Goal: Information Seeking & Learning: Learn about a topic

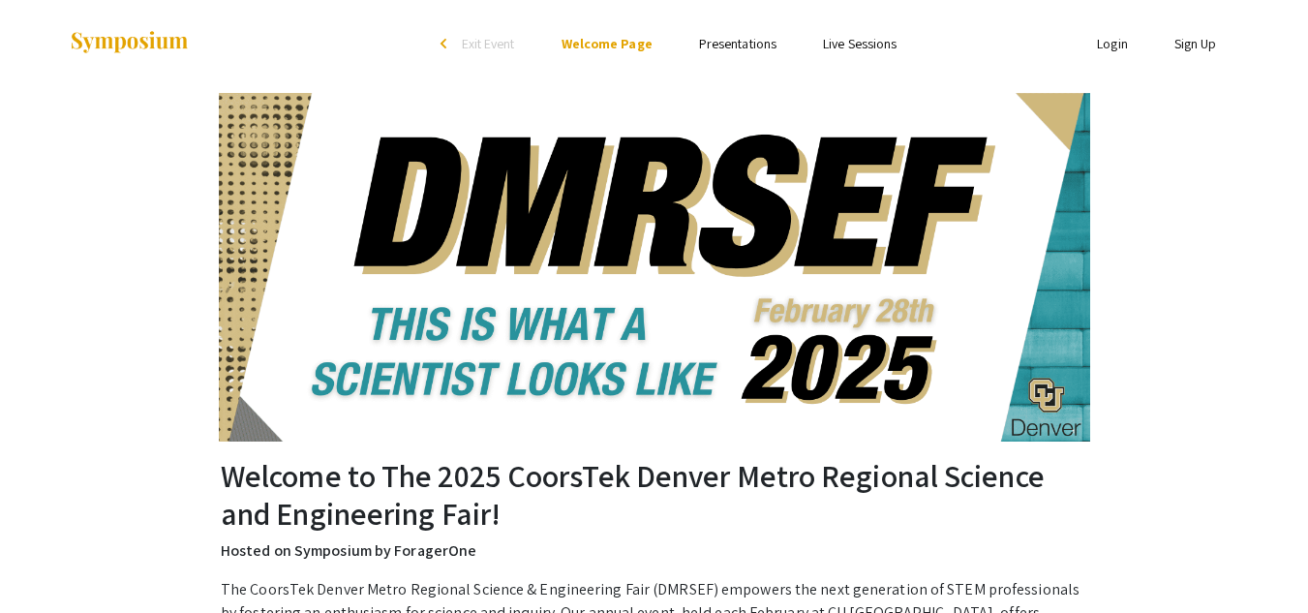
click at [736, 36] on link "Presentations" at bounding box center [737, 43] width 77 height 17
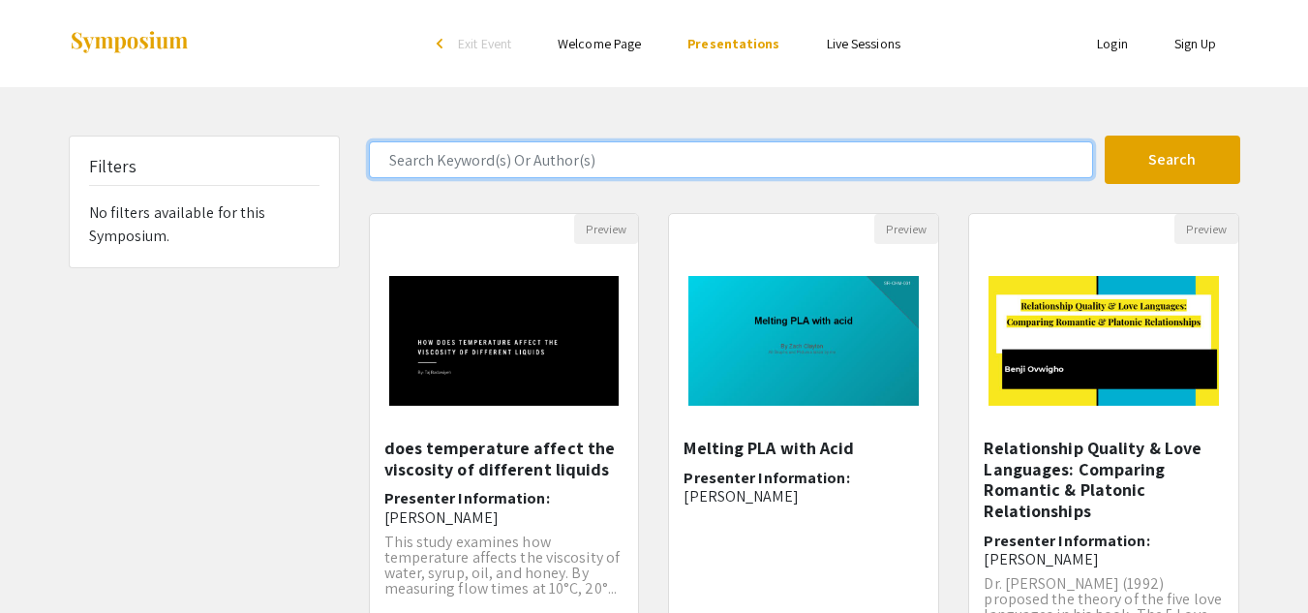
click at [699, 174] on input "Search Keyword(s) Or Author(s)" at bounding box center [731, 159] width 724 height 37
type input "feeling"
click at [1104, 136] on button "Search" at bounding box center [1172, 160] width 136 height 48
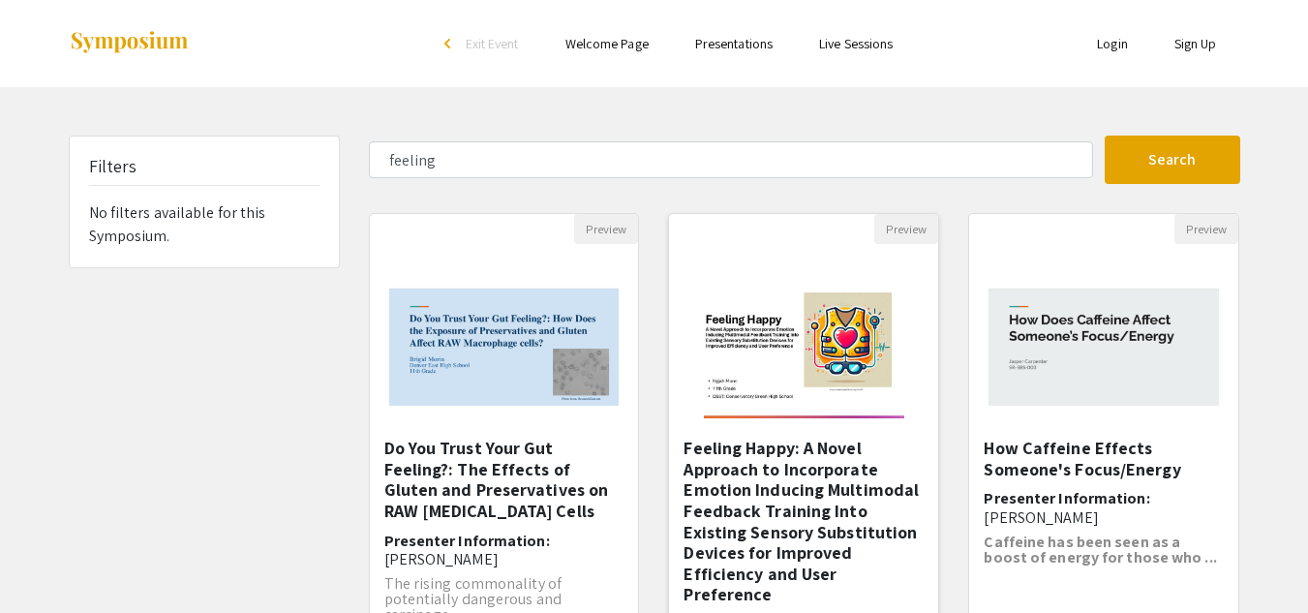
click at [764, 376] on img at bounding box center [803, 341] width 239 height 194
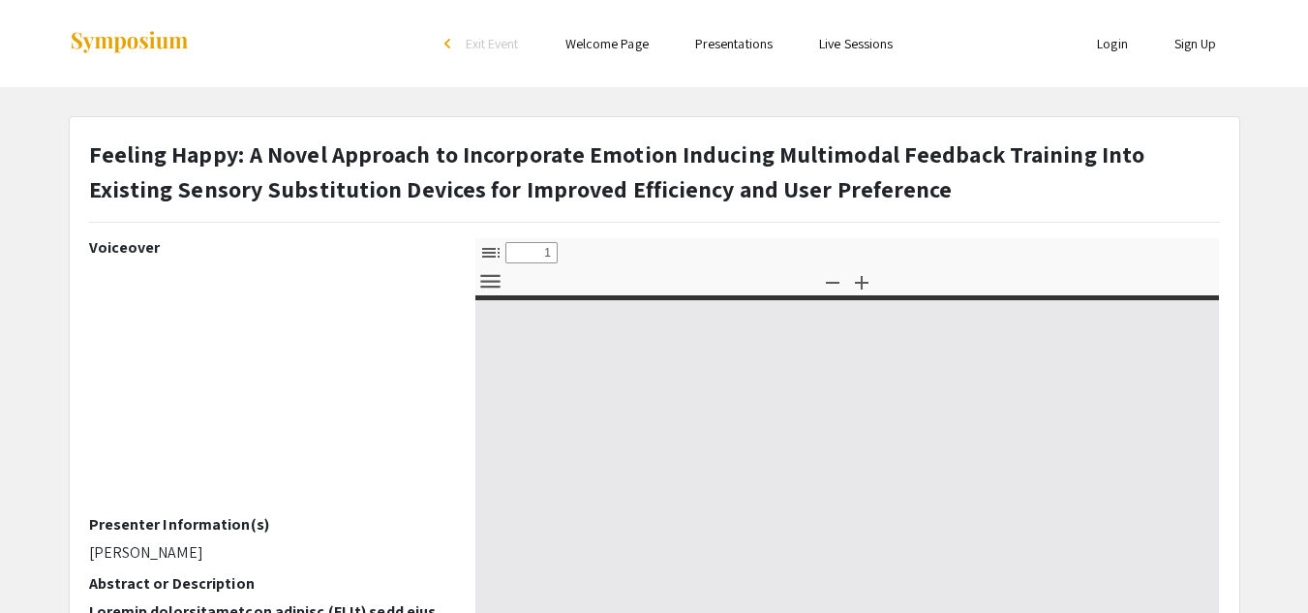
select select "custom"
type input "0"
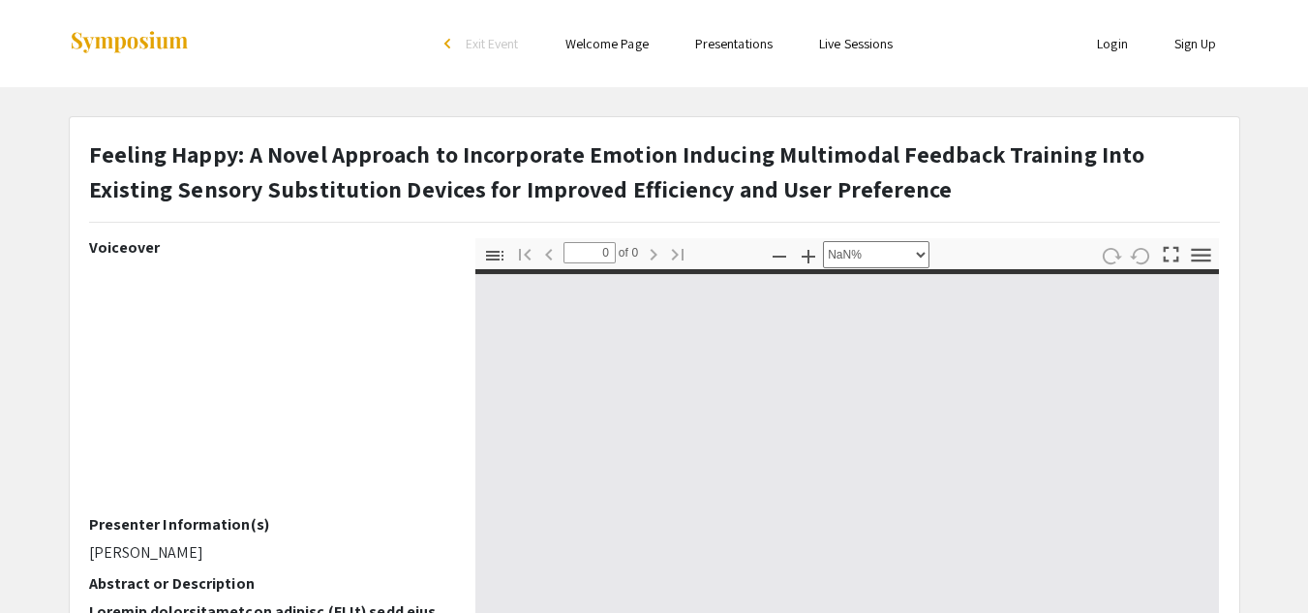
select select "auto"
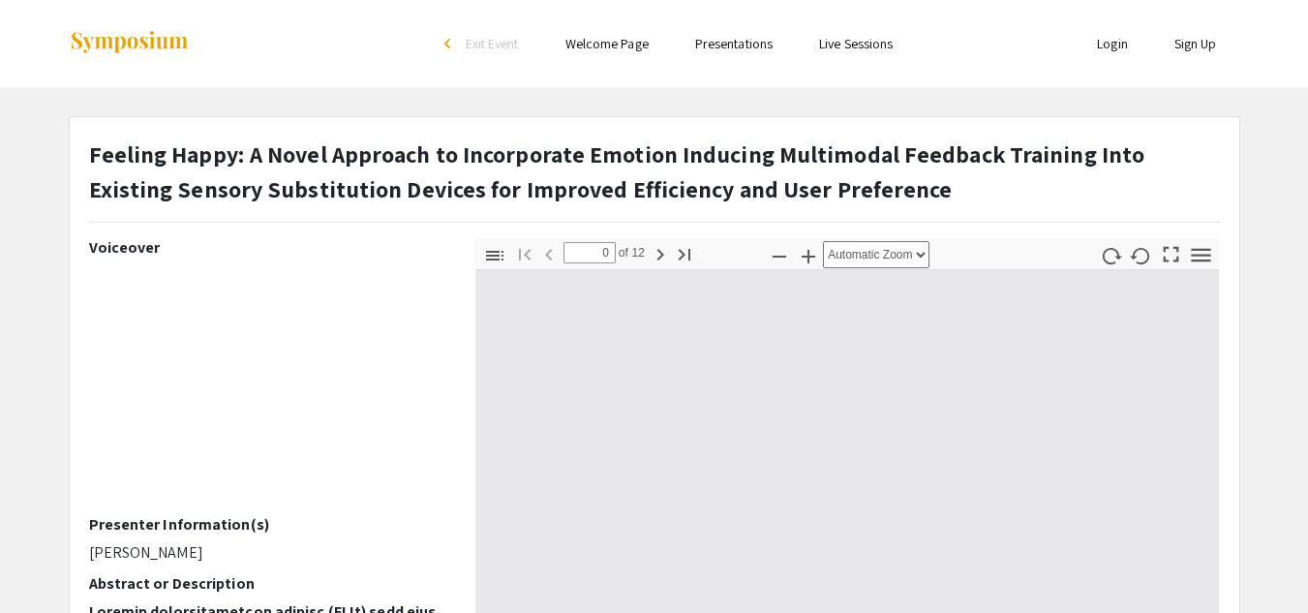
type input "1"
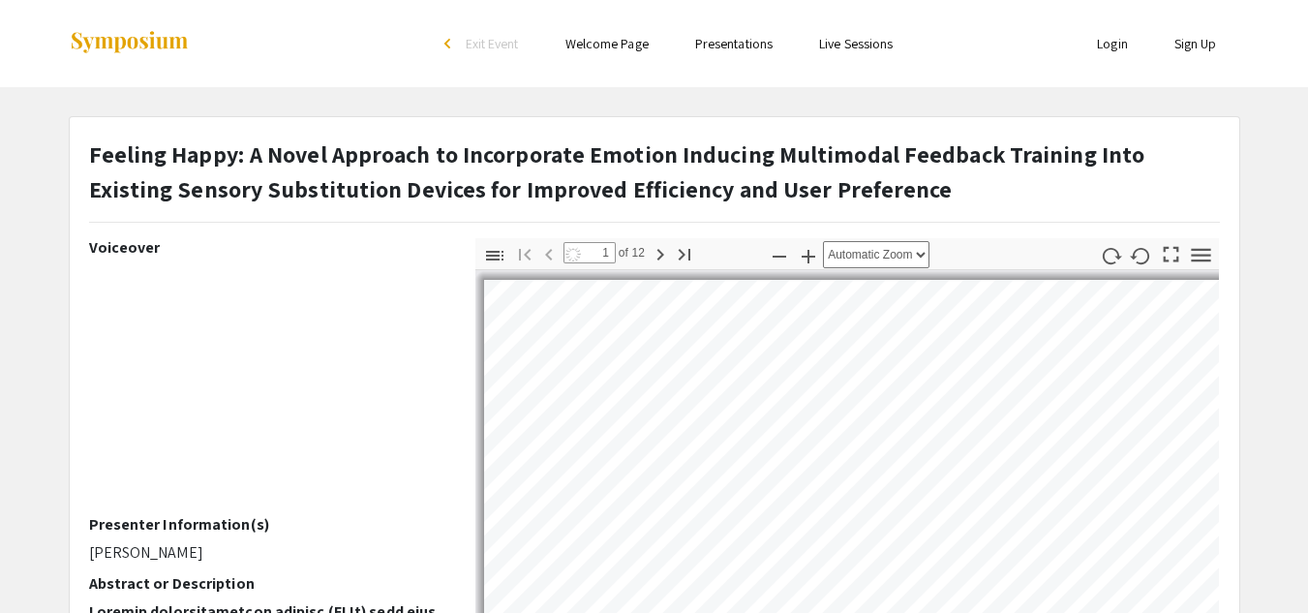
select select "auto"
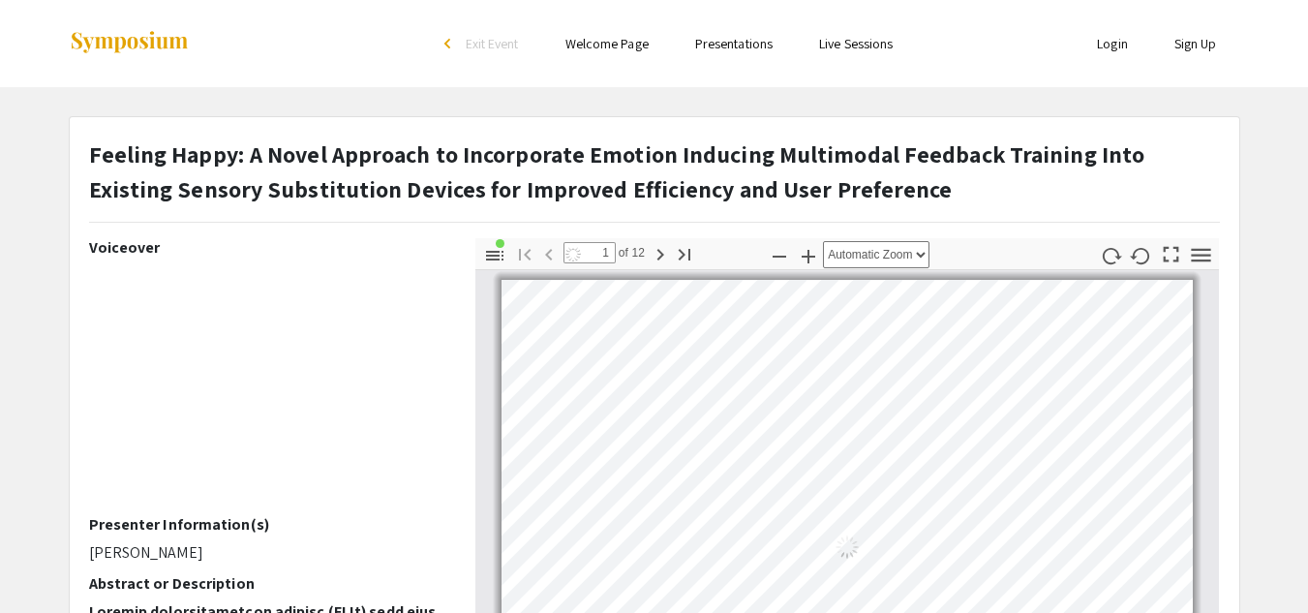
scroll to position [3, 0]
